Goal: Navigation & Orientation: Understand site structure

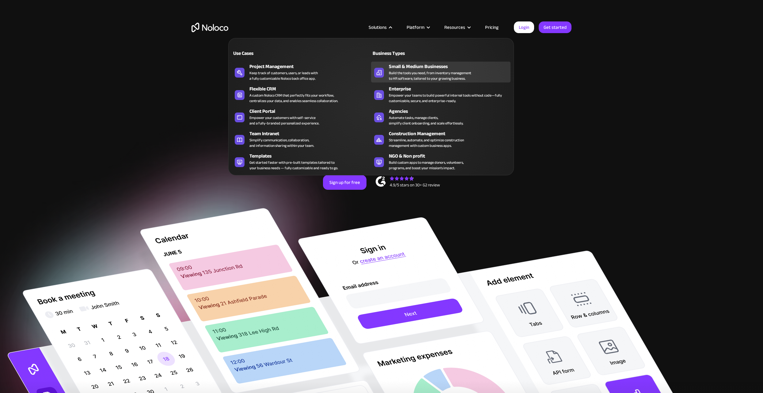
click at [404, 65] on div "Small & Medium Businesses" at bounding box center [451, 66] width 124 height 7
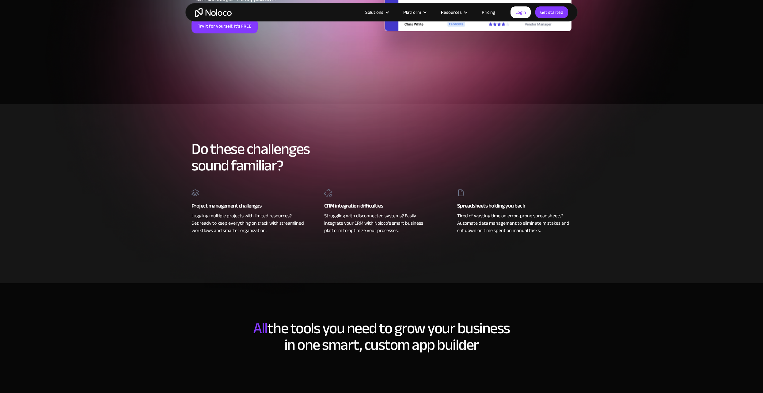
scroll to position [92, 0]
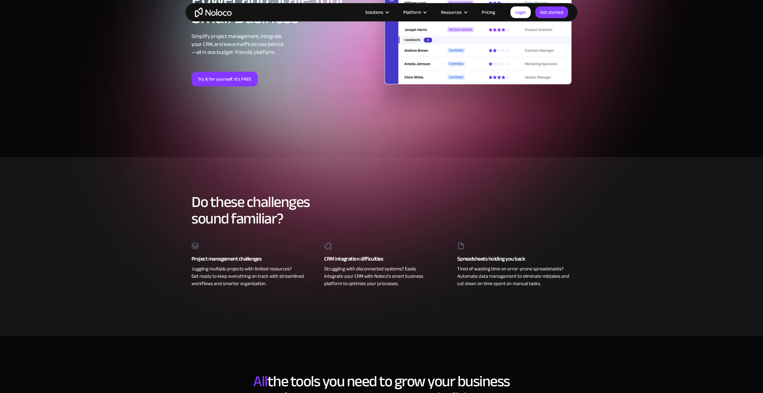
click at [228, 15] on img "home" at bounding box center [213, 12] width 37 height 9
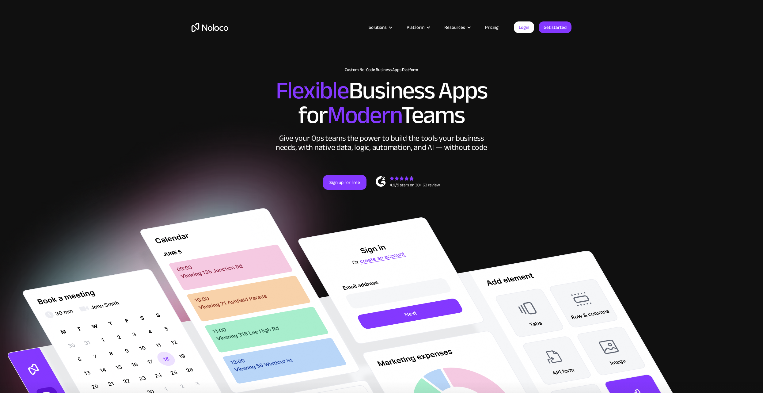
click at [490, 25] on link "Pricing" at bounding box center [491, 27] width 29 height 8
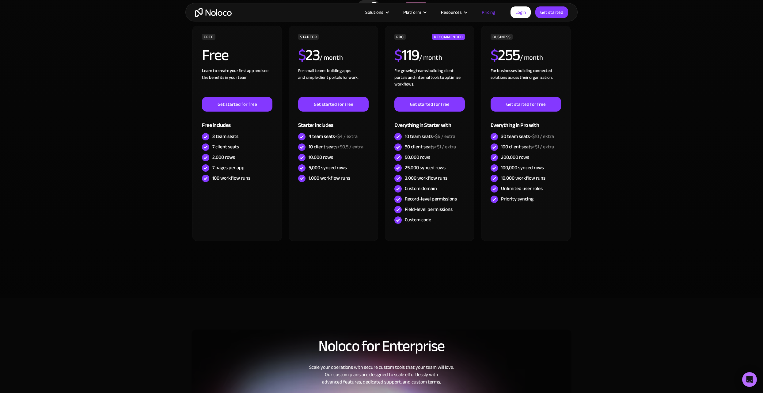
scroll to position [214, 0]
click at [164, 96] on section "CHOOSE YOUR PLAN Monthly Yearly SAVE 20% Monthly Yearly SAVE 20% FREE Free Lear…" at bounding box center [381, 137] width 763 height 322
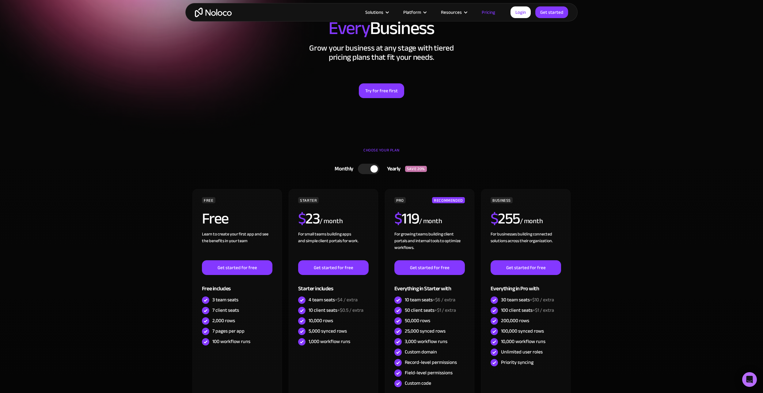
scroll to position [0, 0]
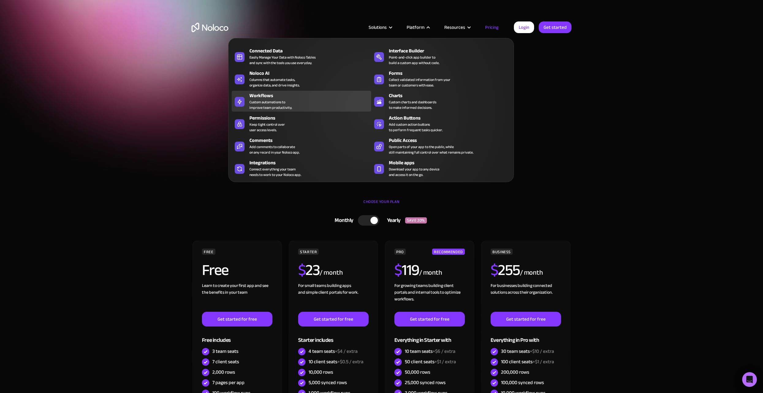
click at [299, 104] on div "Workflows Custom automations to improve team productivity." at bounding box center [308, 101] width 119 height 18
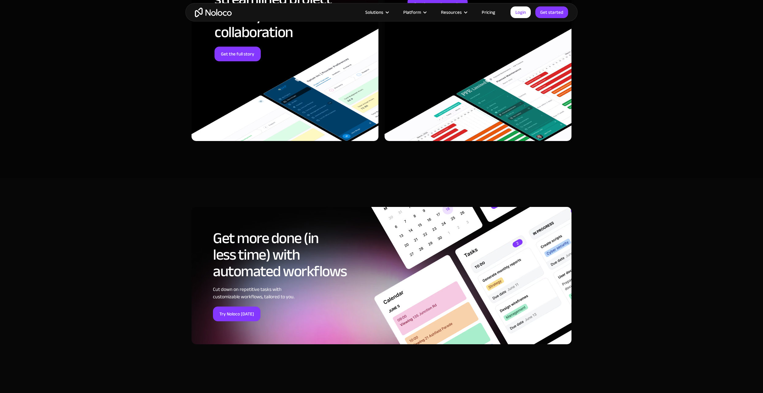
scroll to position [1807, 0]
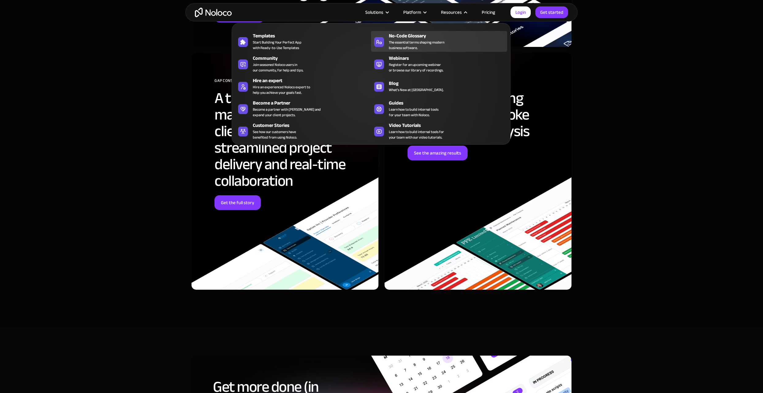
click at [414, 40] on span "The essential terms shaping modern business software." at bounding box center [416, 45] width 55 height 11
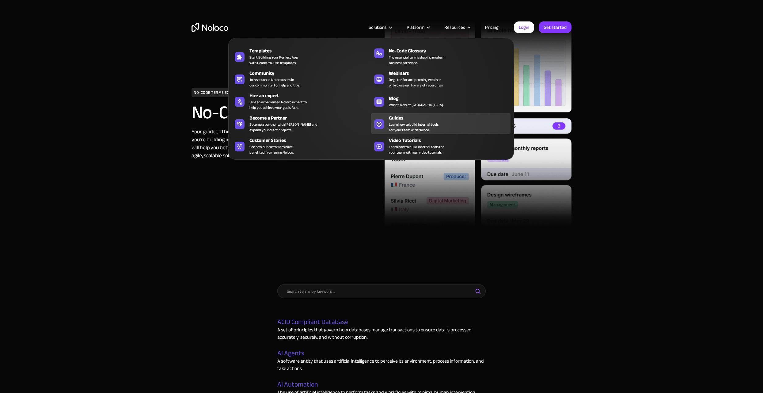
click at [406, 124] on span "Learn how to build internal tools for your team with Noloco." at bounding box center [414, 127] width 50 height 11
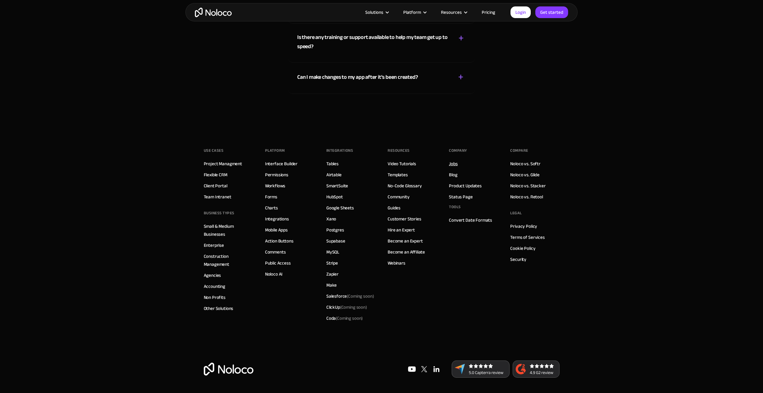
click at [452, 166] on link "Jobs" at bounding box center [453, 164] width 9 height 8
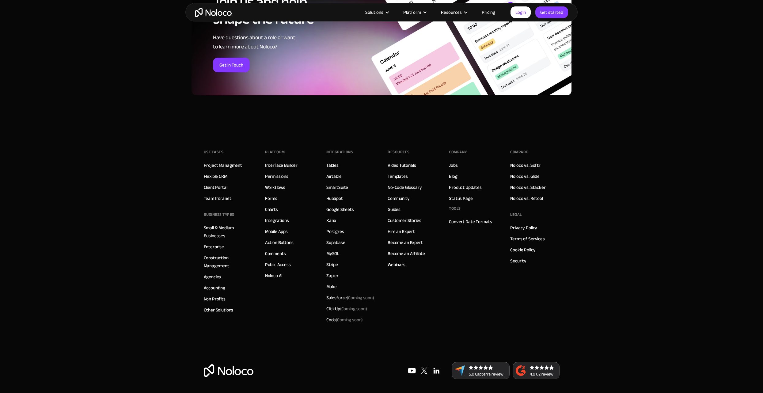
scroll to position [525, 0]
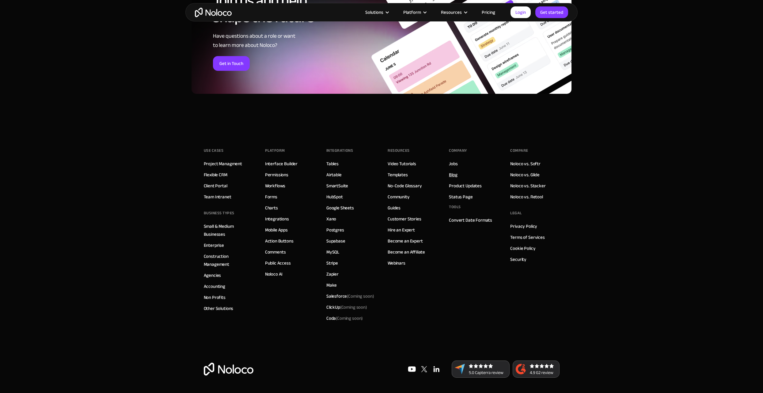
click at [455, 176] on link "Blog" at bounding box center [453, 175] width 8 height 8
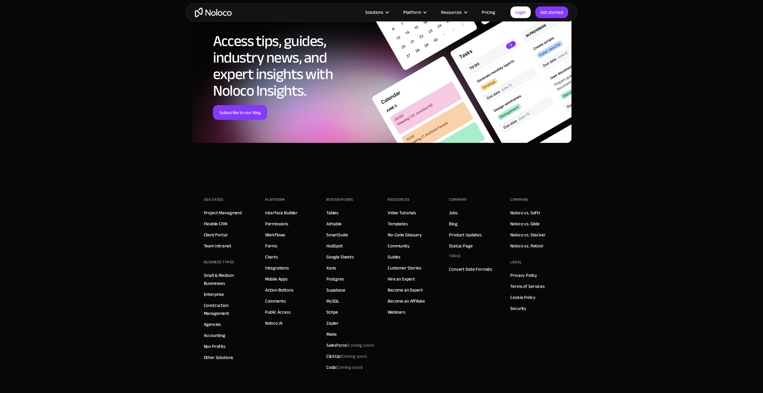
scroll to position [5895, 0]
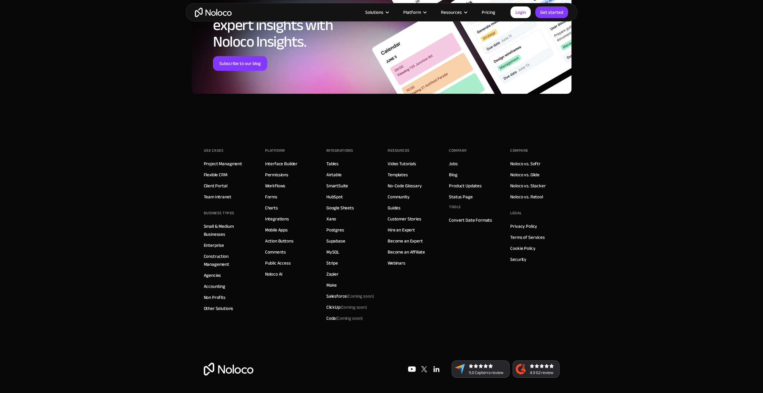
click at [436, 369] on img at bounding box center [436, 369] width 12 height 12
click at [283, 244] on link "Action Buttons" at bounding box center [279, 241] width 28 height 8
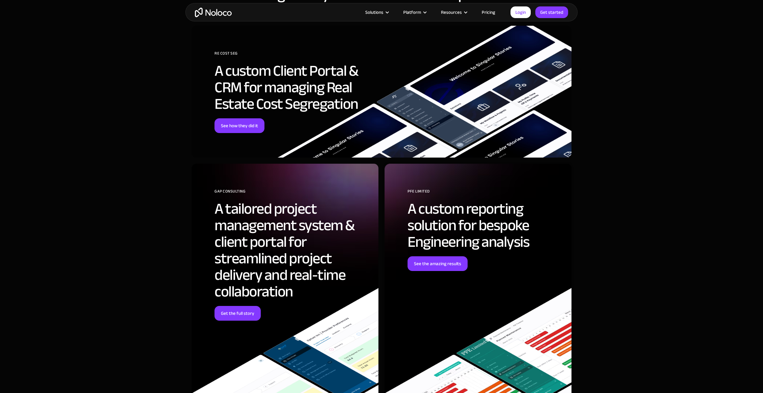
scroll to position [1685, 0]
